Goal: Task Accomplishment & Management: Manage account settings

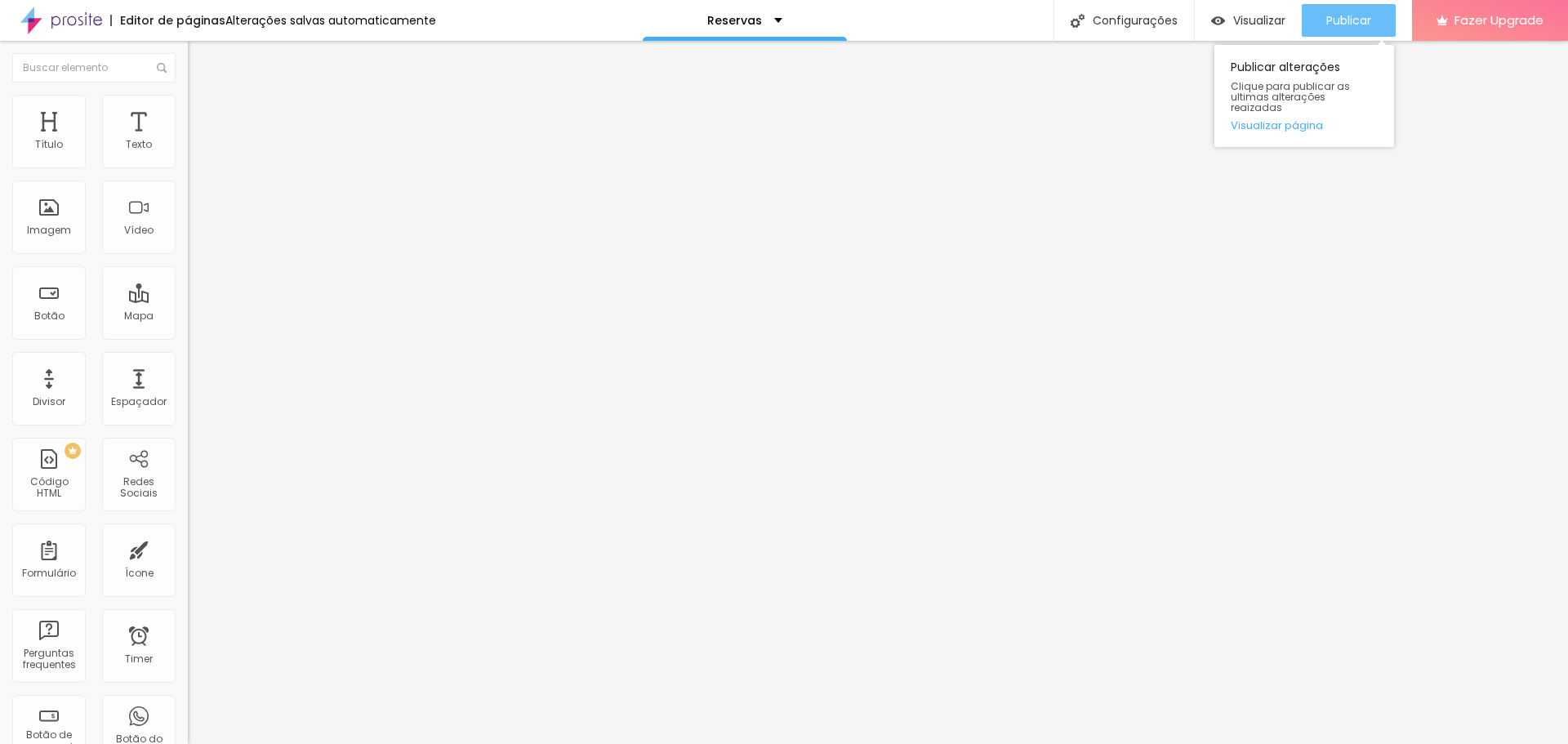
click at [1341, 17] on span "Publicar" at bounding box center [1348, 21] width 45 height 13
